Goal: Browse casually

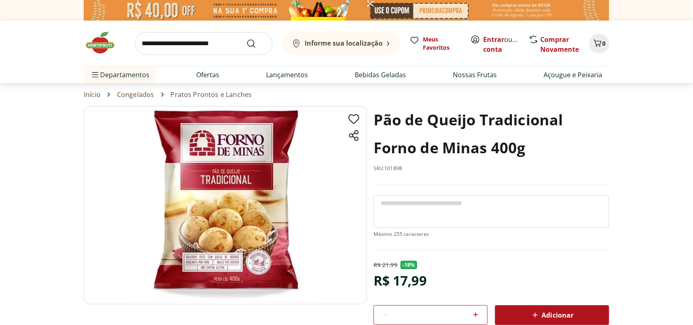
click at [68, 23] on div "Informe sua localização Meus Favoritos Entrar ou Criar conta Comprar Novamente …" at bounding box center [346, 52] width 559 height 62
